Goal: Transaction & Acquisition: Purchase product/service

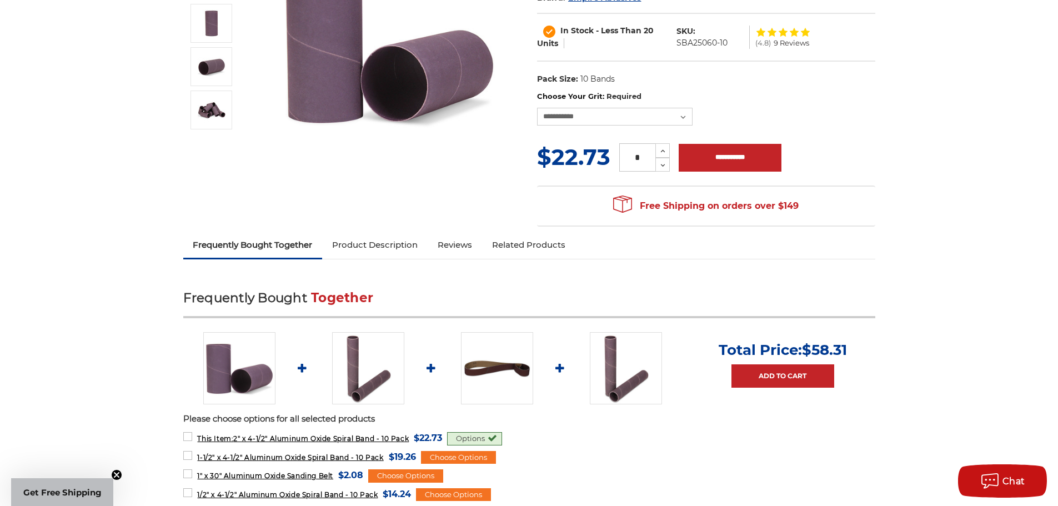
scroll to position [222, 0]
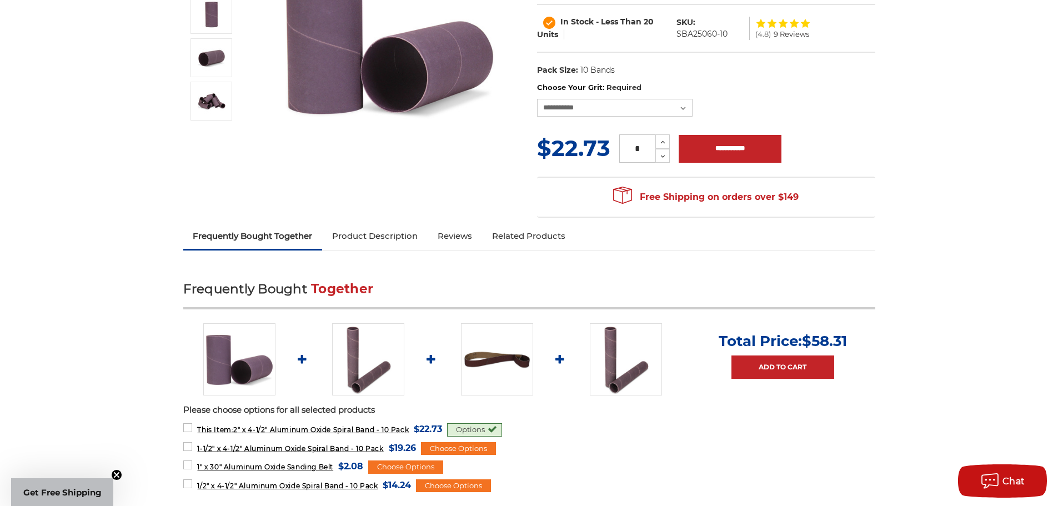
click at [371, 365] on img at bounding box center [368, 359] width 72 height 72
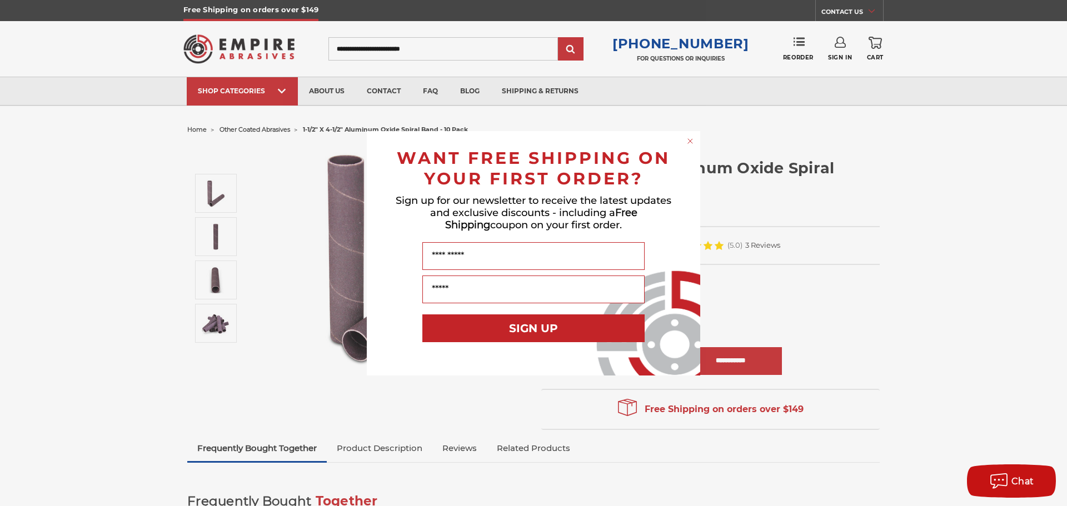
click at [690, 142] on circle "Close dialog" at bounding box center [690, 141] width 11 height 11
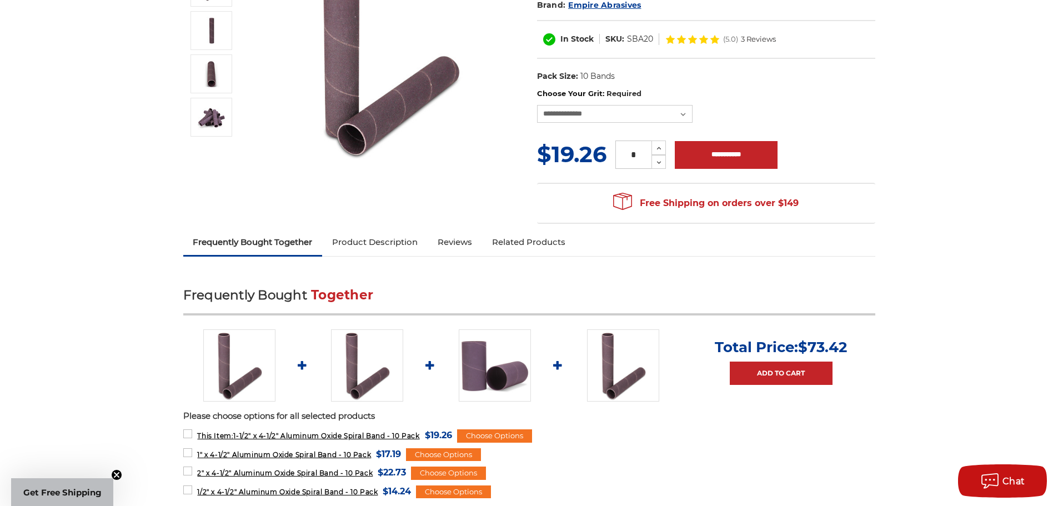
scroll to position [222, 0]
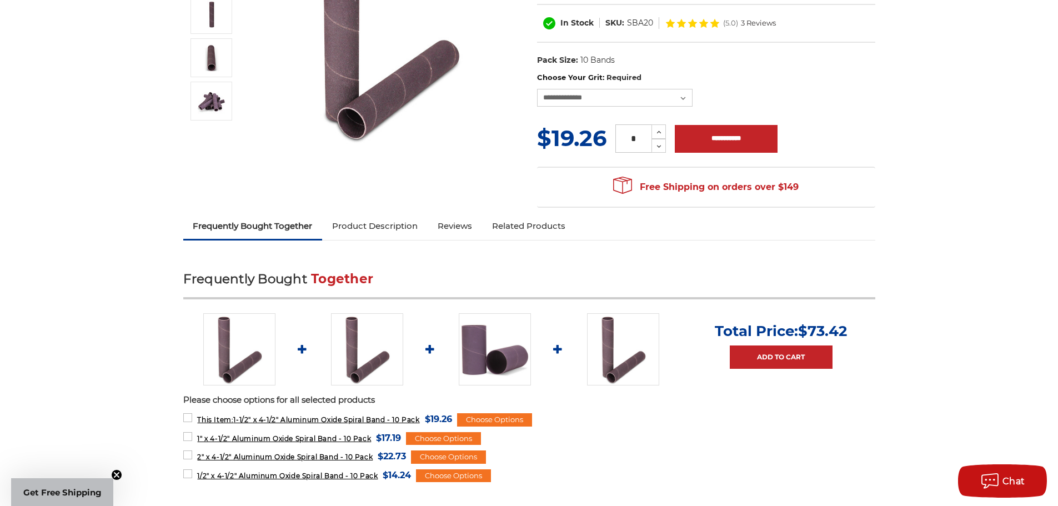
click at [613, 357] on img at bounding box center [623, 349] width 72 height 72
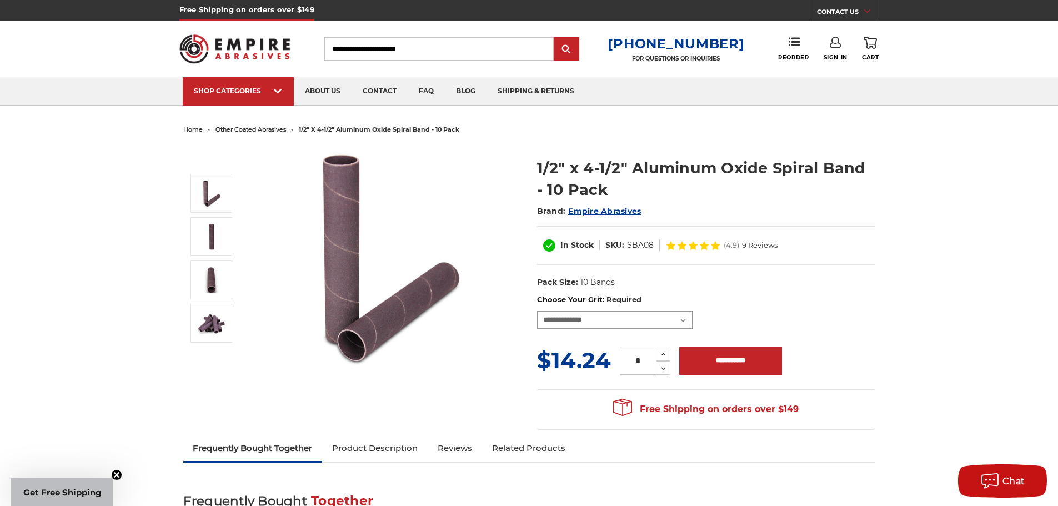
click at [685, 319] on select "**********" at bounding box center [615, 320] width 156 height 18
